Goal: Information Seeking & Learning: Find specific fact

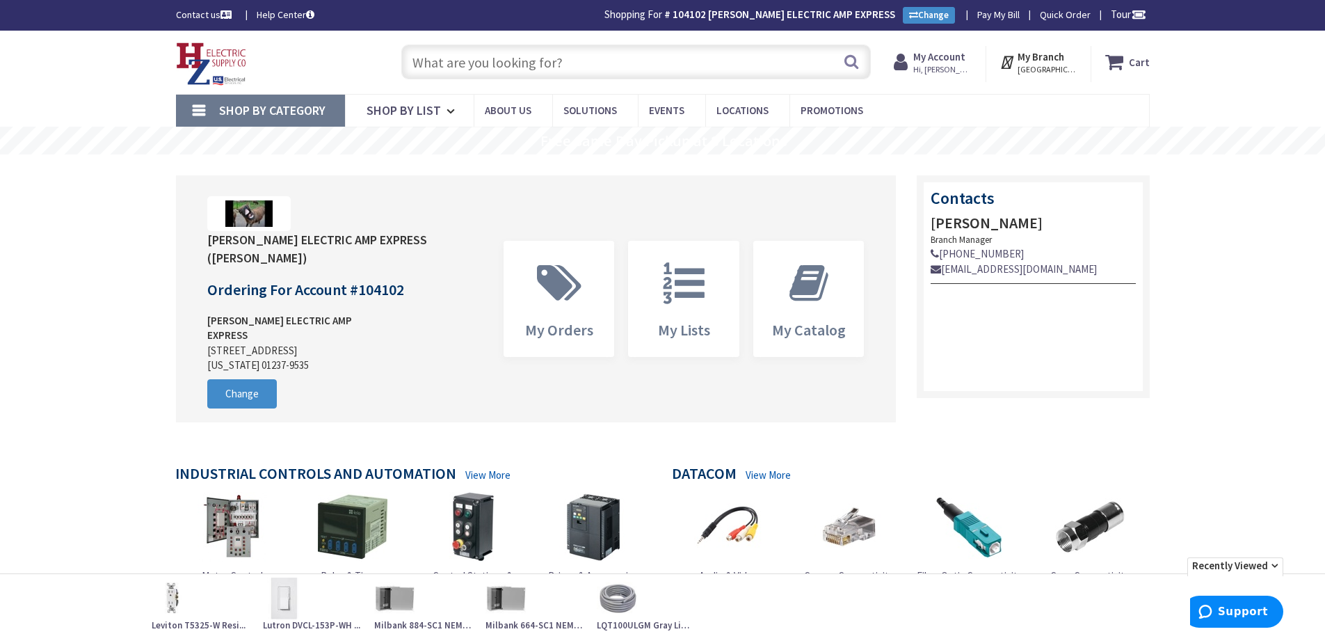
click at [609, 63] on input "text" at bounding box center [635, 62] width 469 height 35
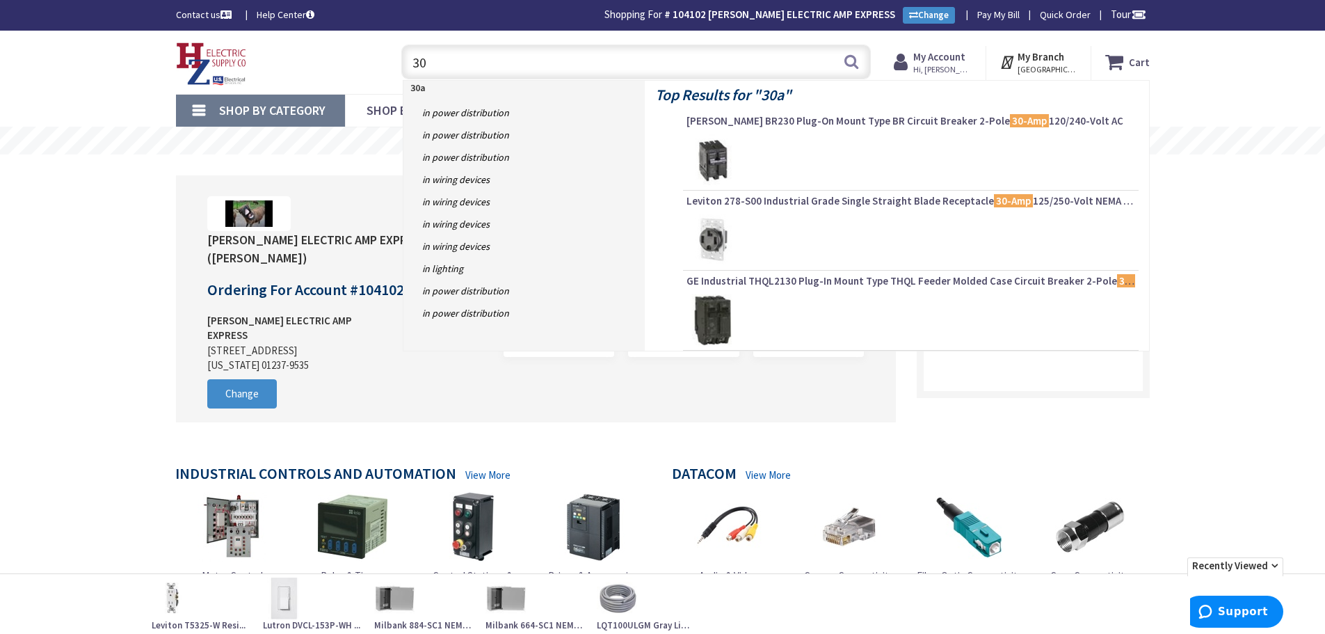
type input "3"
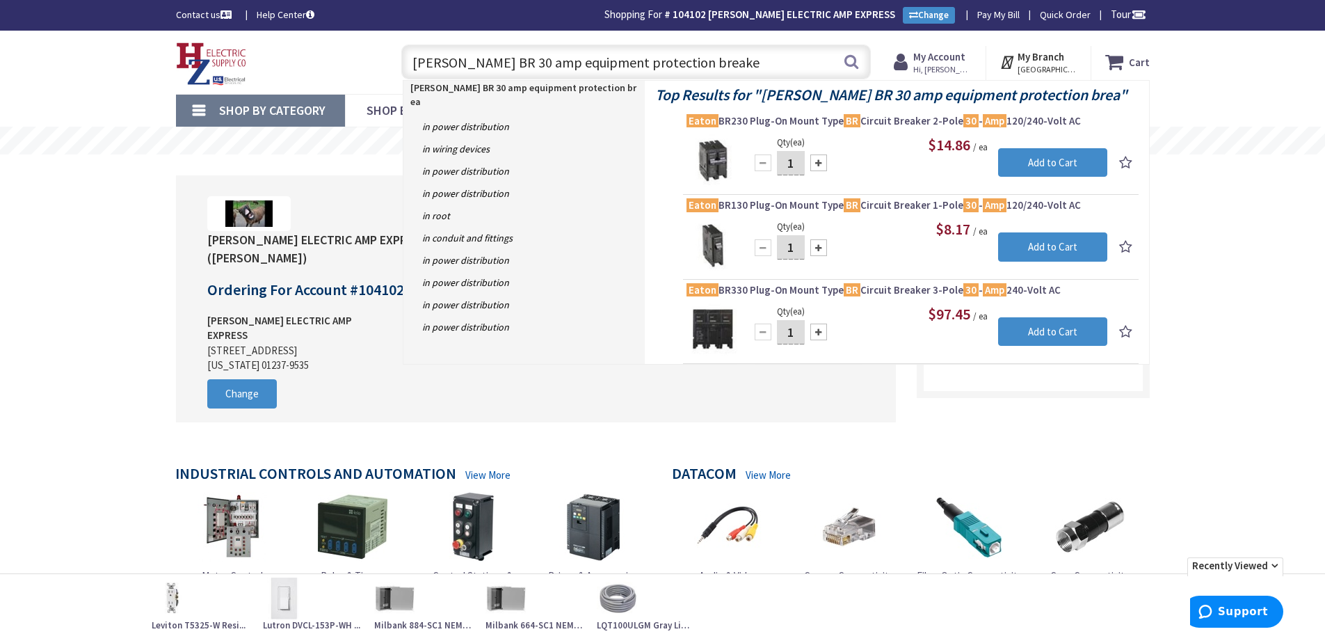
type input "eaton BR 30 amp equipment protection breaker"
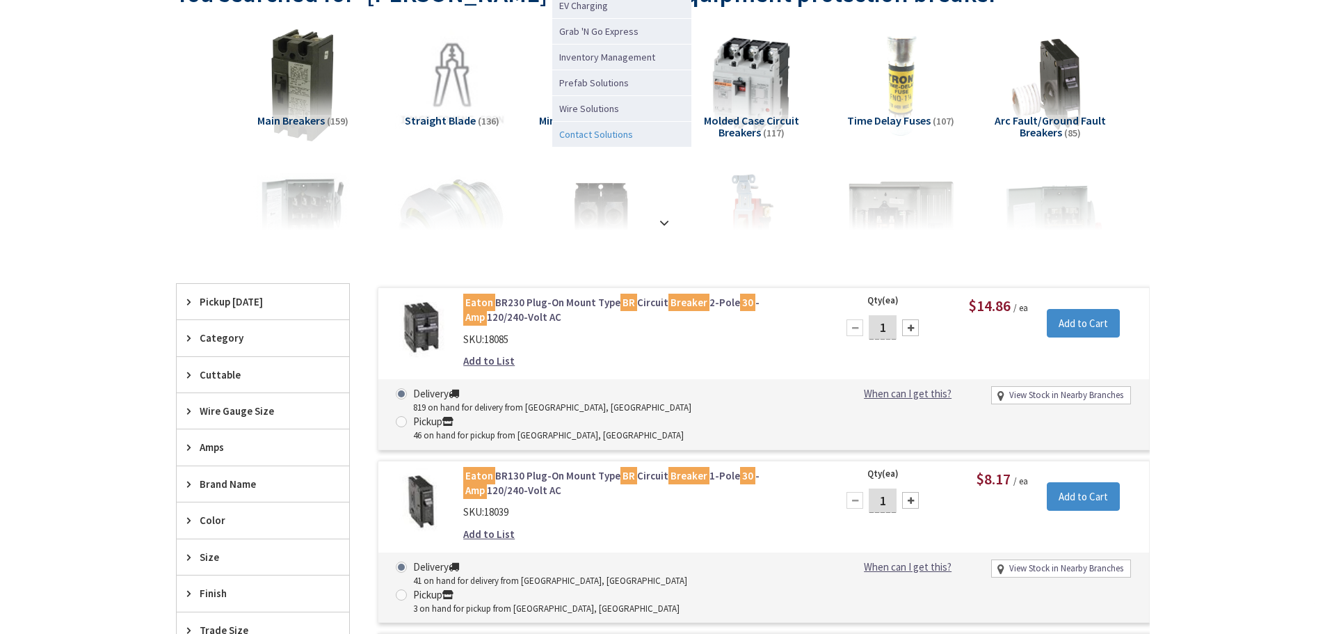
type input "Piper Farm, [STREET_ADDRESS]"
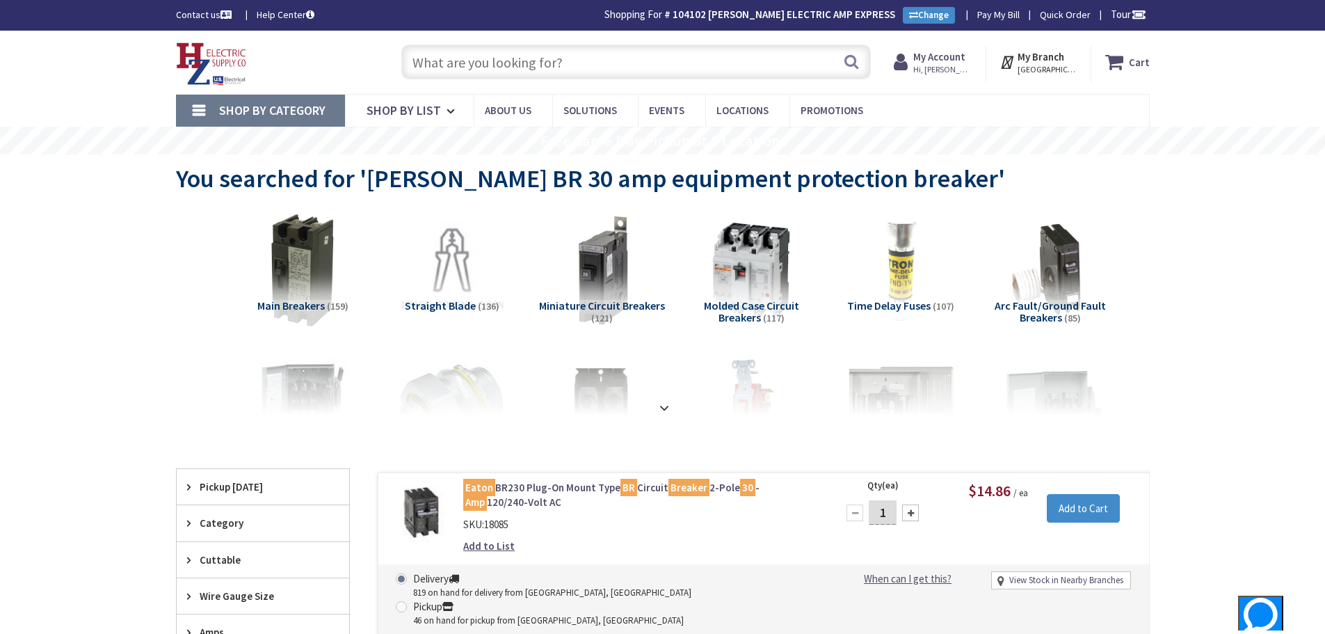
paste input "QBHGFEP1030"
type input "QBHGFEP1030"
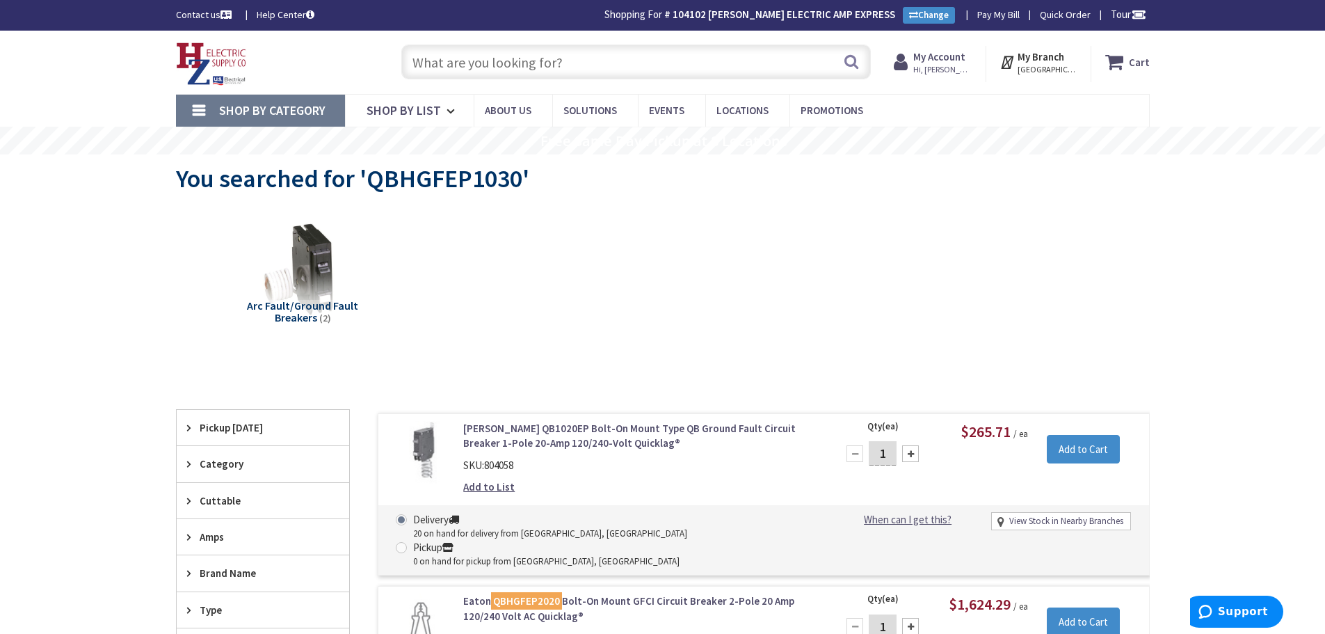
click at [575, 61] on input "text" at bounding box center [635, 62] width 469 height 35
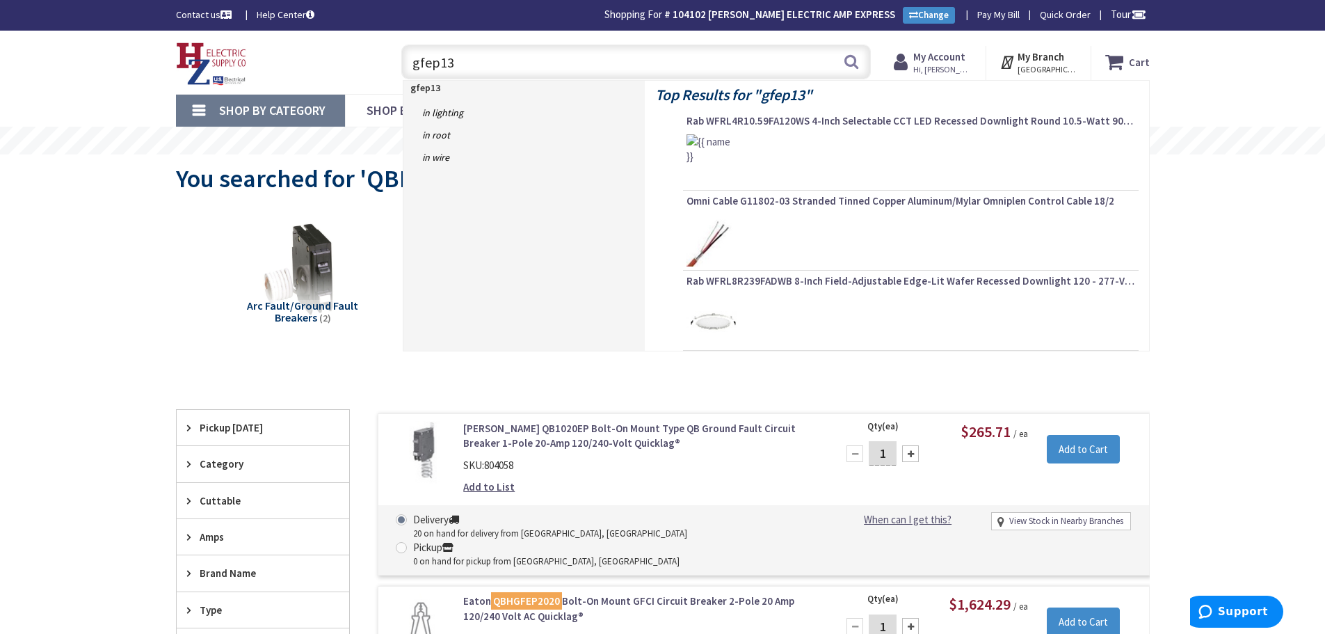
type input "gfep130"
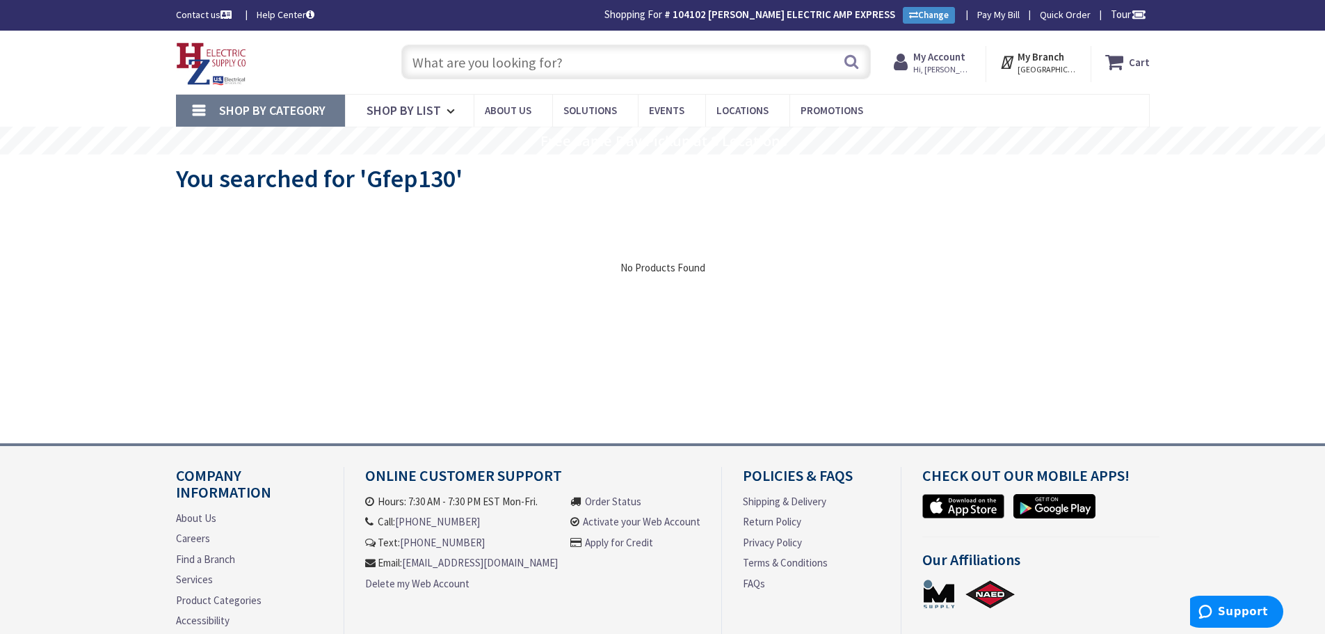
click at [625, 70] on input "text" at bounding box center [635, 62] width 469 height 35
type input "F"
type input "GFEP130"
